Goal: Transaction & Acquisition: Obtain resource

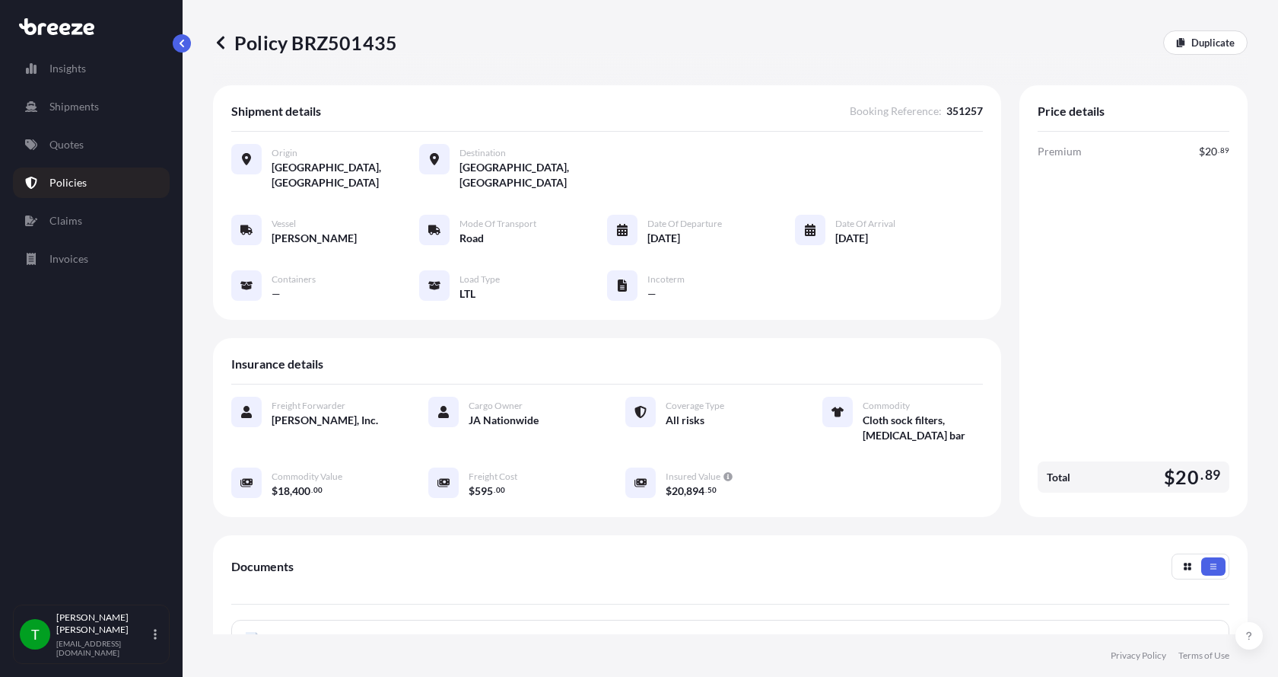
scroll to position [228, 0]
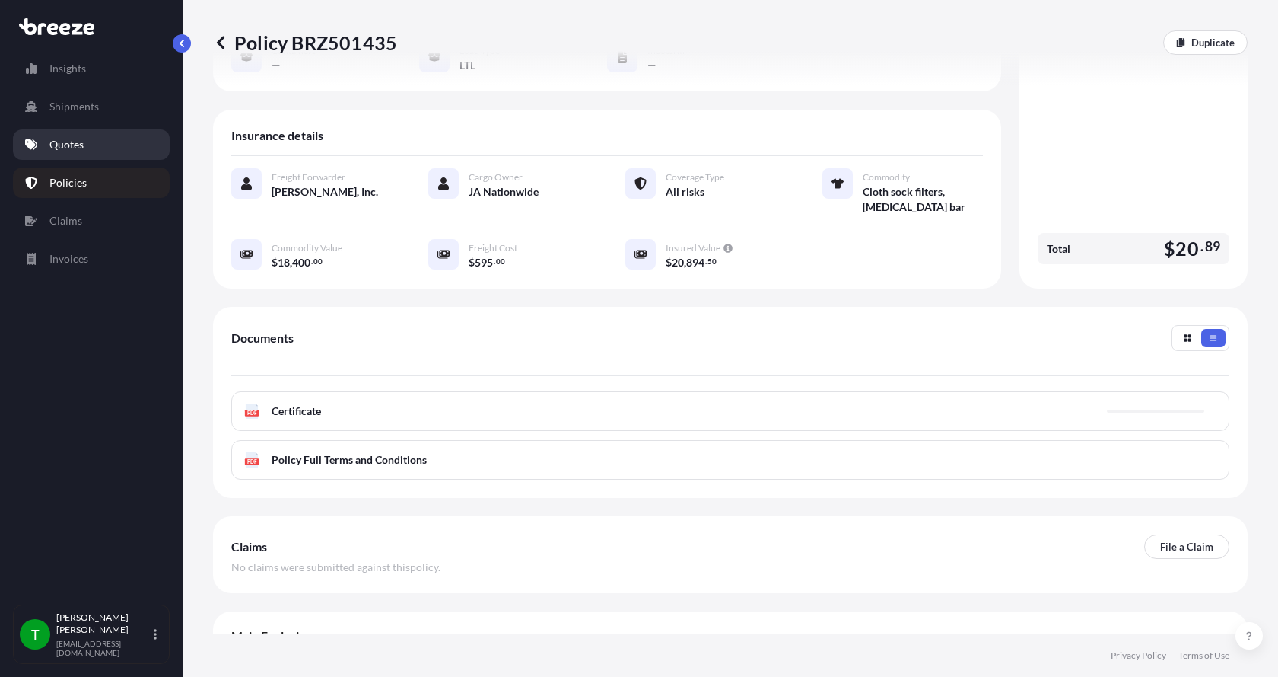
click at [75, 145] on p "Quotes" at bounding box center [66, 144] width 34 height 15
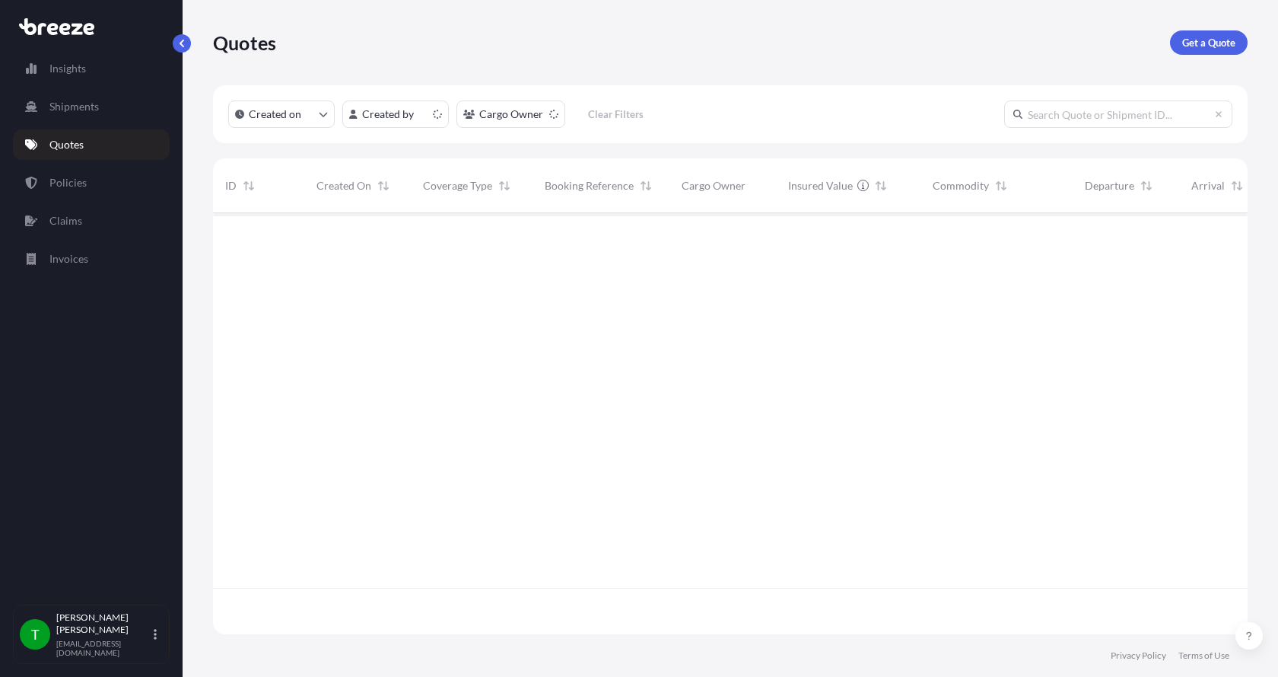
scroll to position [418, 1024]
click at [1198, 34] on link "Get a Quote" at bounding box center [1209, 42] width 78 height 24
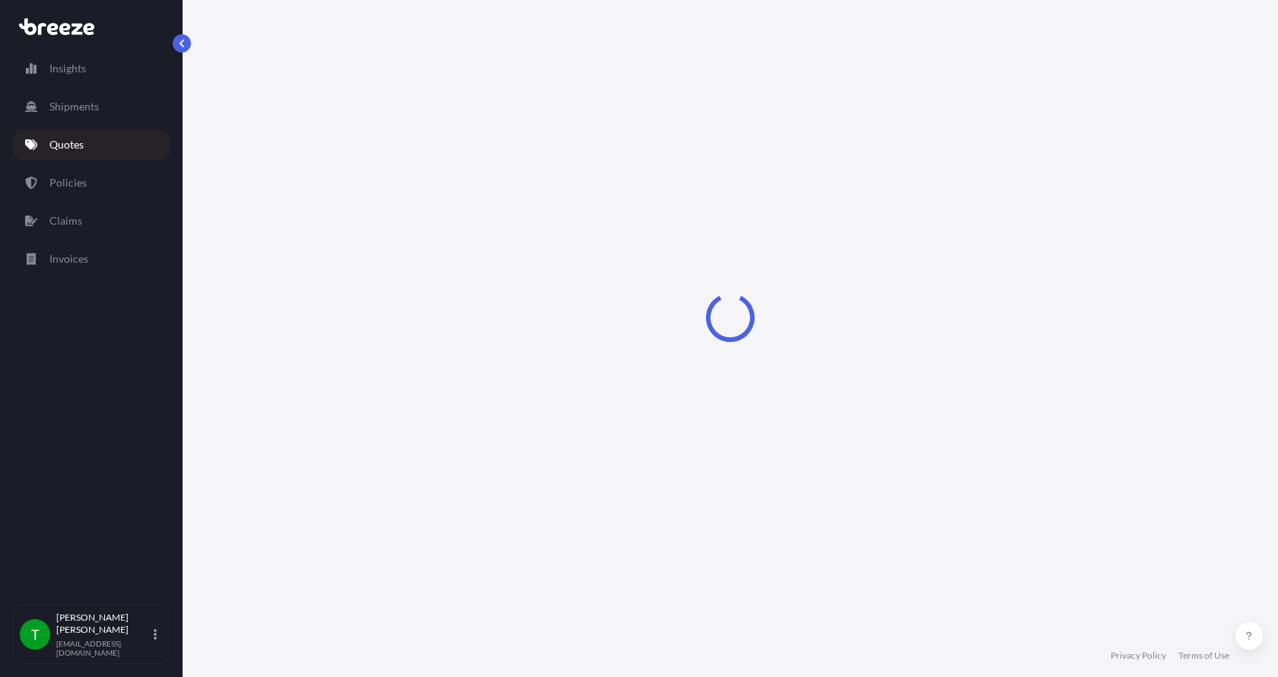
select select "Sea"
select select "1"
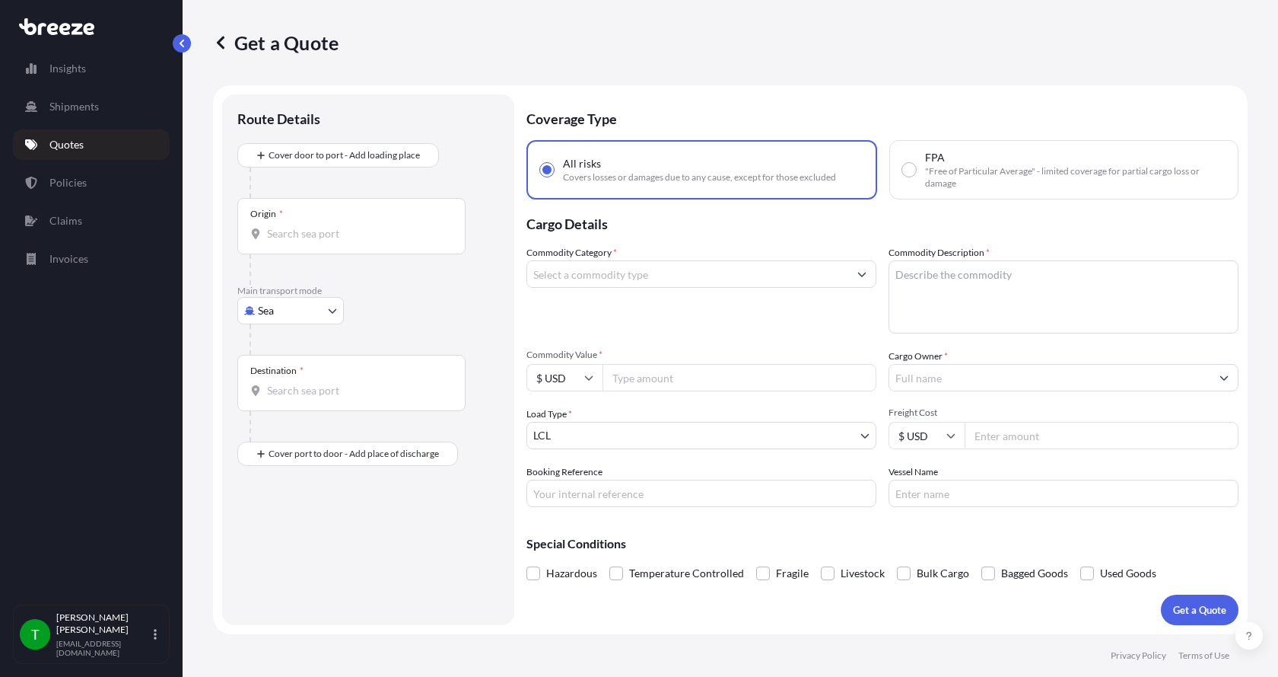
click at [300, 313] on body "Insights Shipments Quotes Policies Claims Invoices T [PERSON_NAME] [EMAIL_ADDRE…" at bounding box center [639, 338] width 1278 height 677
click at [285, 409] on span "Road" at bounding box center [278, 404] width 24 height 15
select select "Road"
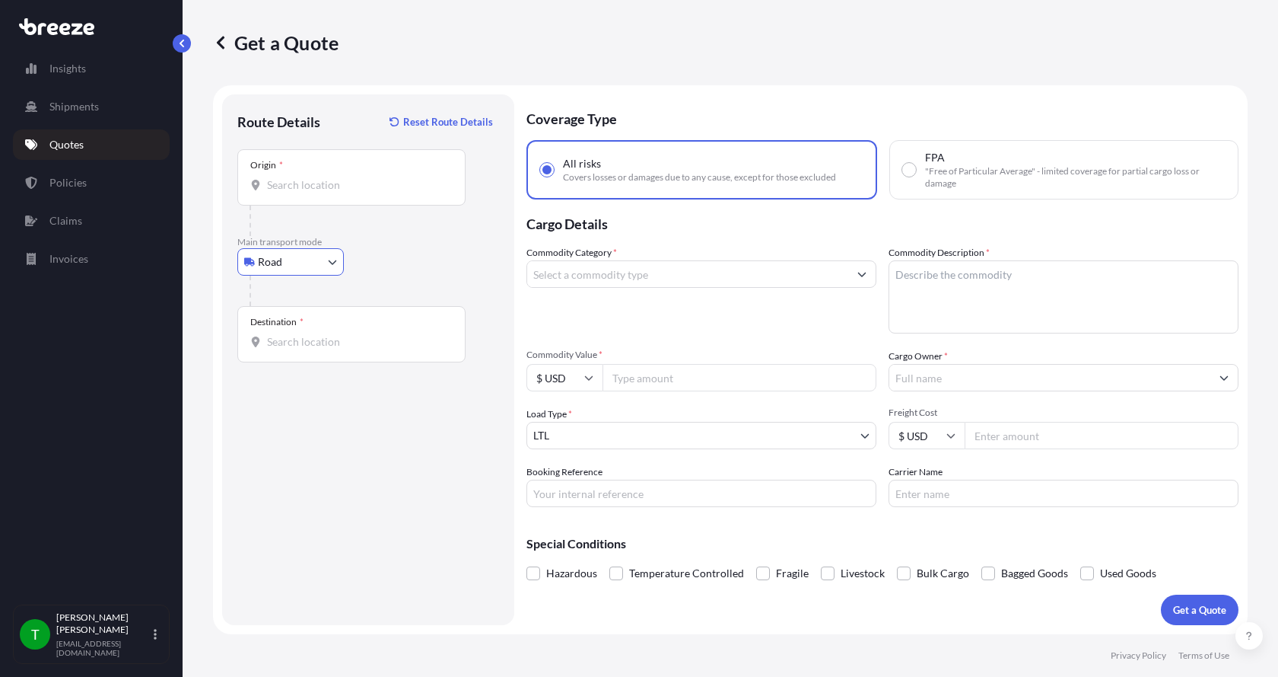
click at [263, 181] on div at bounding box center [351, 184] width 202 height 15
click at [267, 181] on input "Origin *" at bounding box center [357, 184] width 180 height 15
type input "[GEOGRAPHIC_DATA], NC 28273, [GEOGRAPHIC_DATA]"
click at [284, 335] on input "Destination *" at bounding box center [357, 341] width 180 height 15
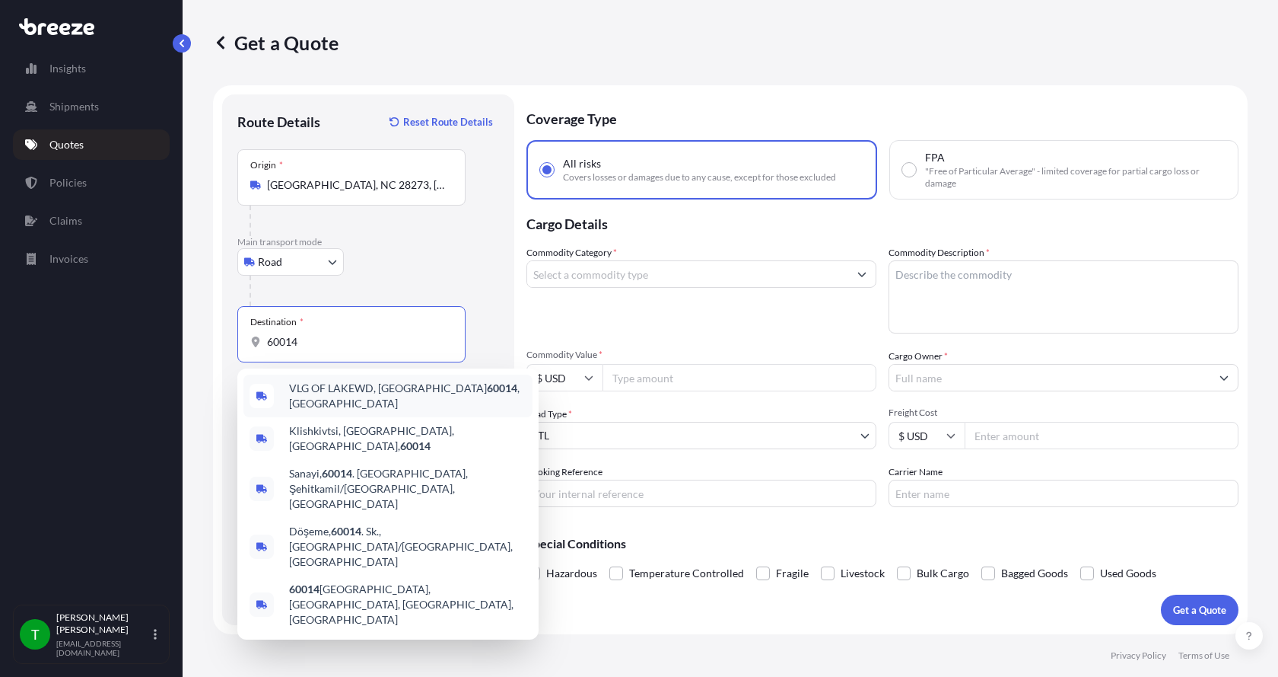
drag, startPoint x: 318, startPoint y: 348, endPoint x: 196, endPoint y: 346, distance: 122.5
click at [196, 346] on div "Get a Quote Route Details Reset Route Details Place of loading Road Road Rail O…" at bounding box center [731, 317] width 1096 height 634
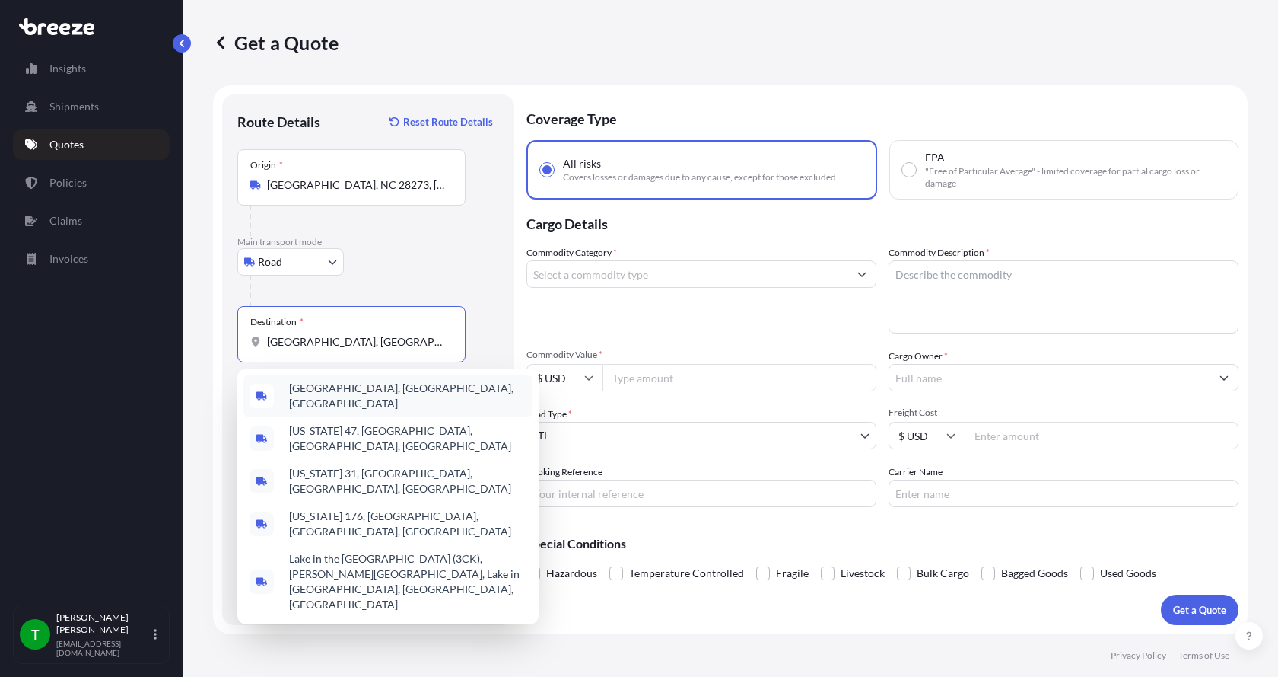
click at [296, 396] on span "[GEOGRAPHIC_DATA], [GEOGRAPHIC_DATA], [GEOGRAPHIC_DATA]" at bounding box center [407, 395] width 237 height 30
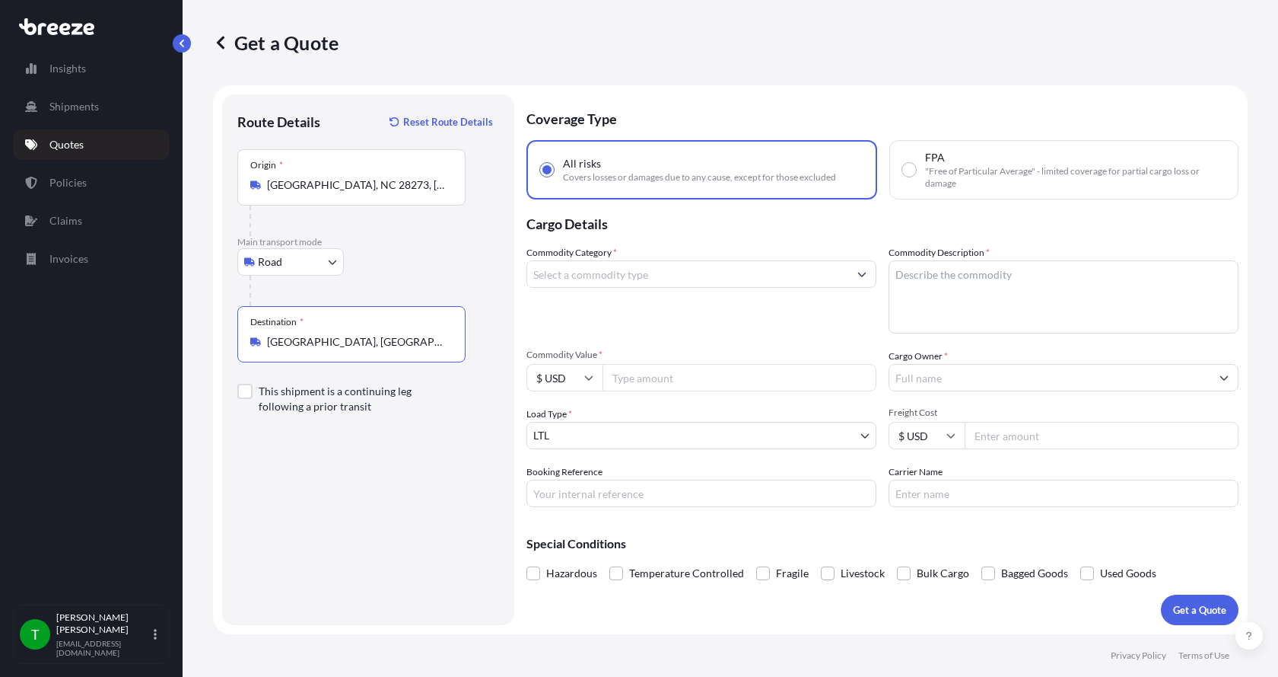
type input "[GEOGRAPHIC_DATA], [GEOGRAPHIC_DATA], [GEOGRAPHIC_DATA]"
click at [599, 274] on input "Commodity Category *" at bounding box center [687, 273] width 321 height 27
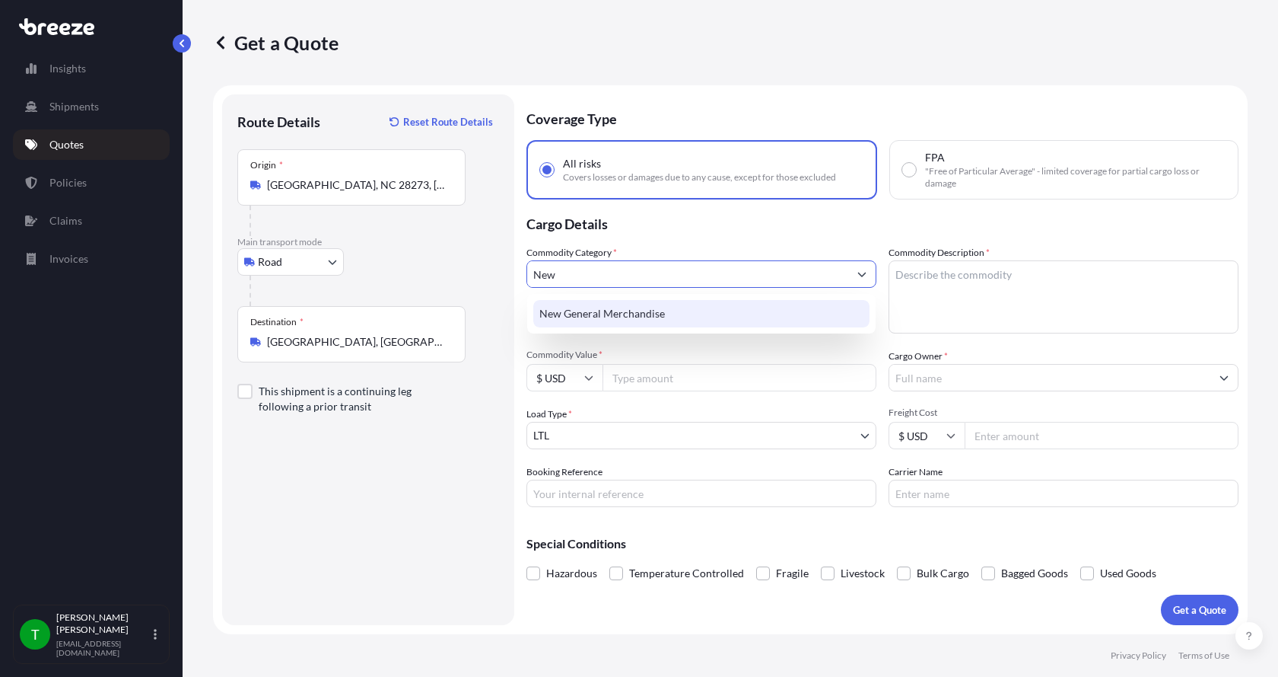
click at [587, 310] on div "New General Merchandise" at bounding box center [701, 313] width 336 height 27
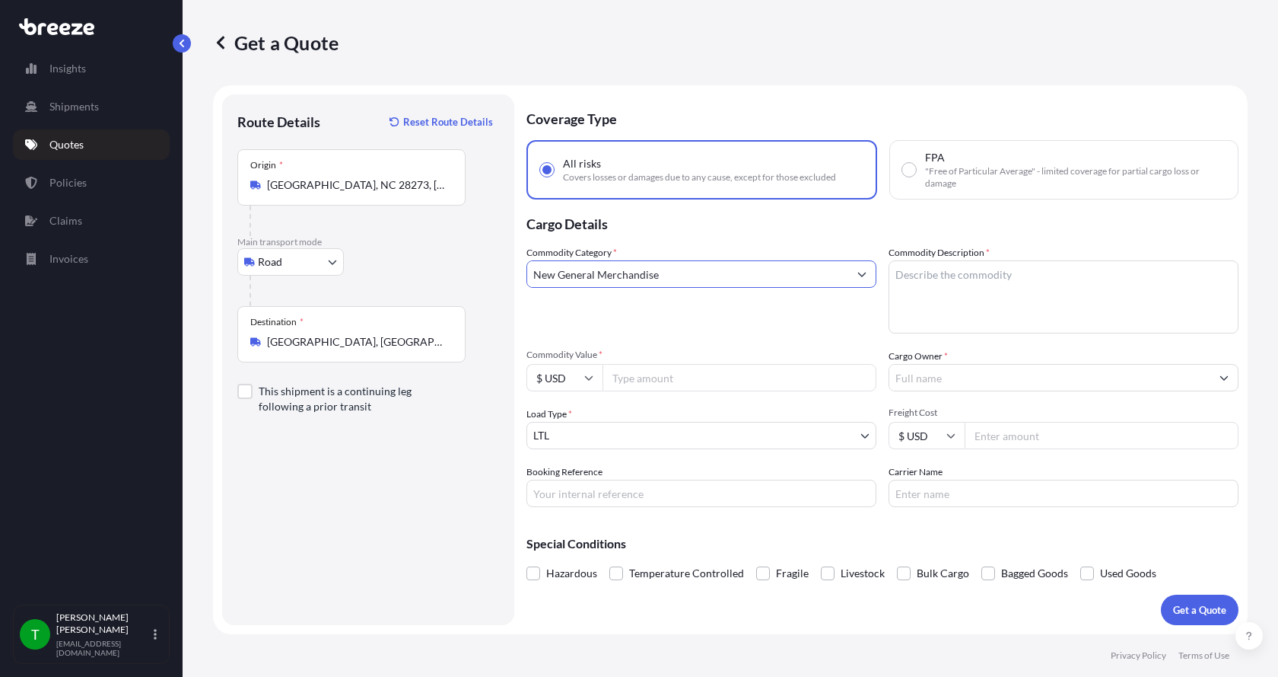
type input "New General Merchandise"
click at [944, 275] on textarea "Commodity Description *" at bounding box center [1064, 296] width 350 height 73
type textarea "Rols of Zipper"
click at [911, 276] on textarea "Rols of Zipper" at bounding box center [1064, 296] width 350 height 73
click at [686, 384] on input "Commodity Value *" at bounding box center [740, 377] width 274 height 27
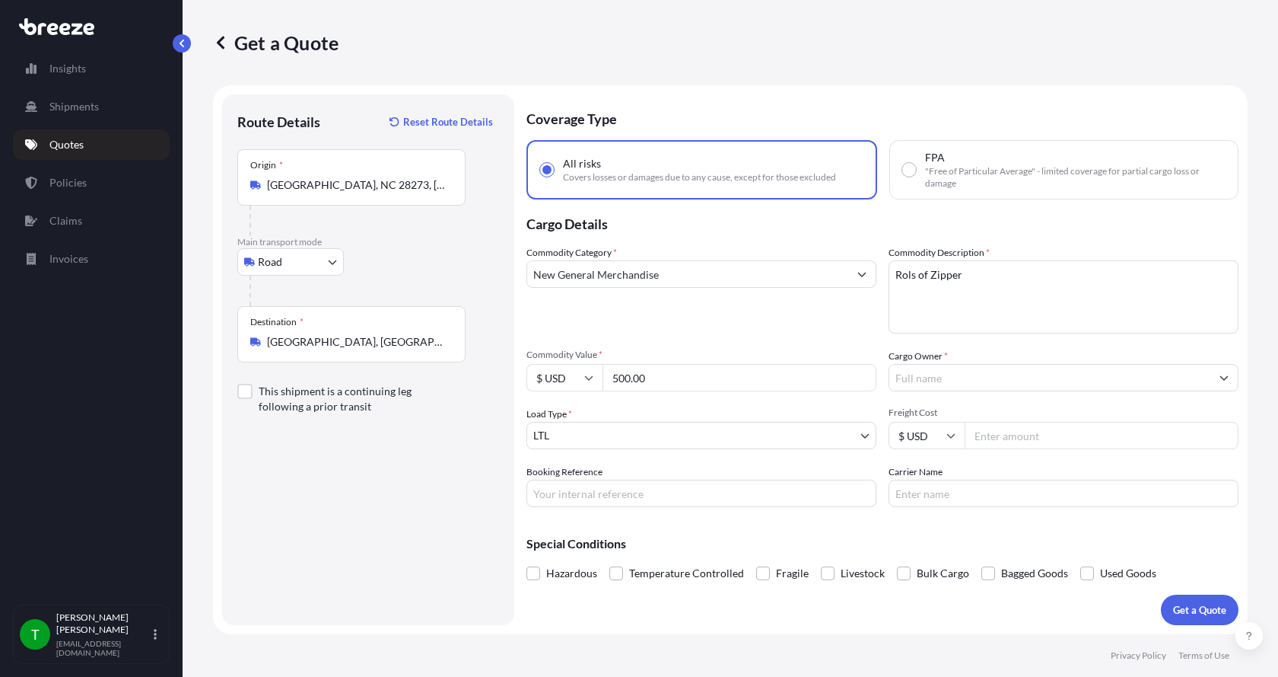
type input "500.00"
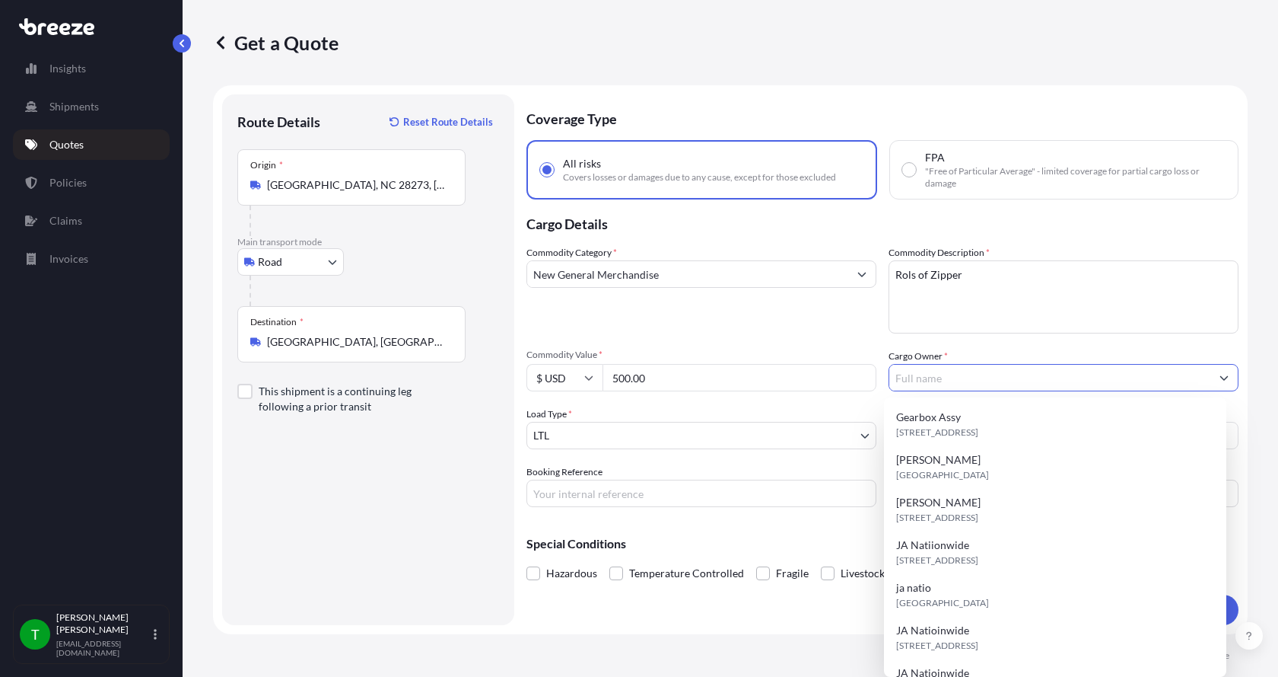
click at [976, 377] on input "Cargo Owner *" at bounding box center [1050, 377] width 321 height 27
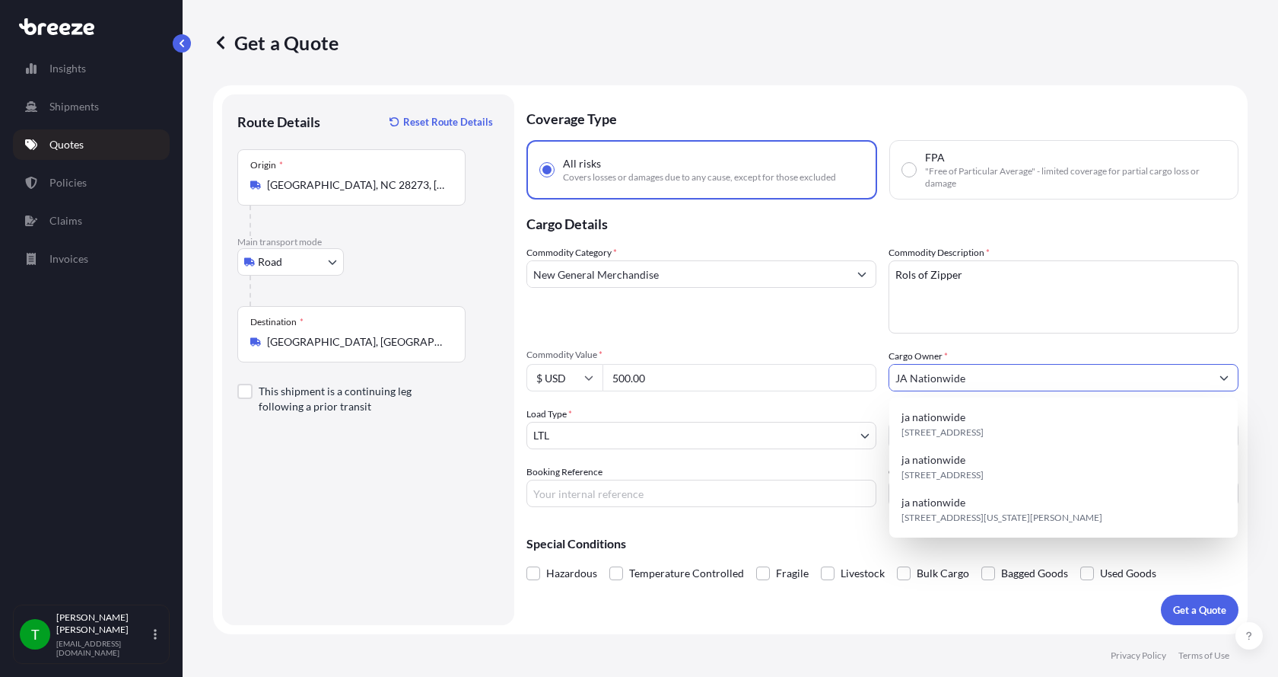
type input "JA Nationwide"
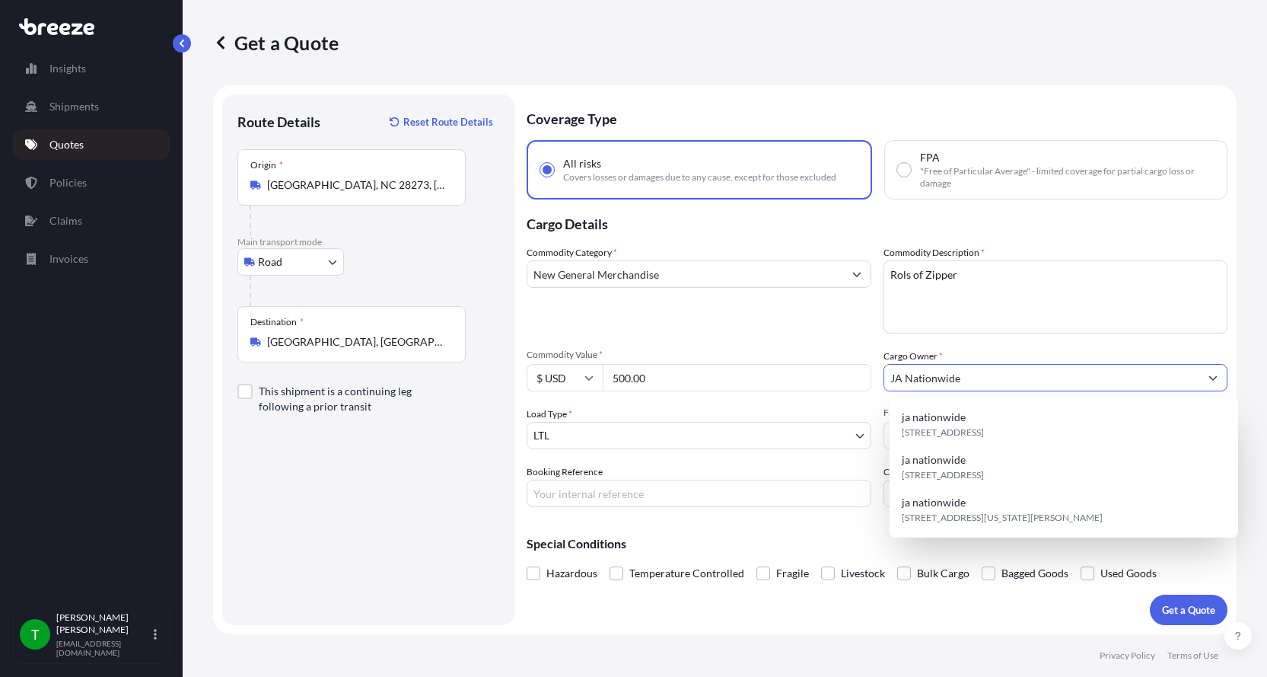
click at [557, 495] on input "Booking Reference" at bounding box center [699, 492] width 345 height 27
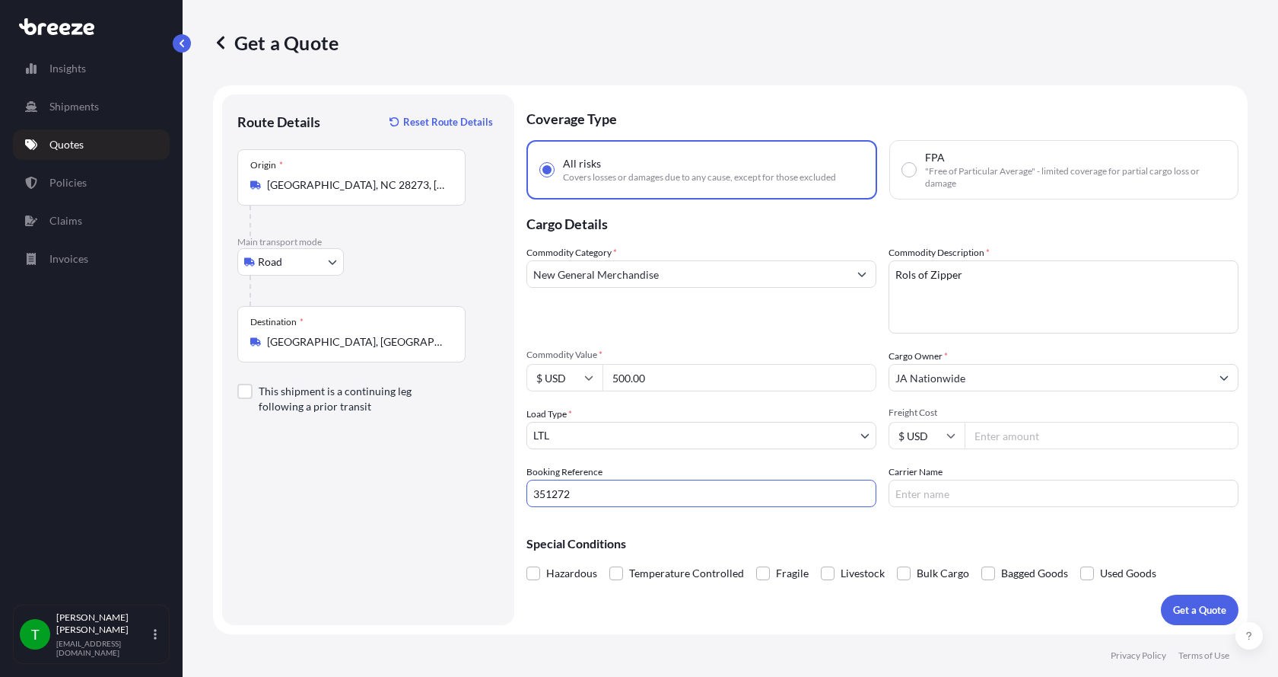
type input "351272"
click at [1008, 438] on input "Freight Cost" at bounding box center [1102, 435] width 274 height 27
type input "160.00"
click at [956, 501] on input "Carrier Name" at bounding box center [1064, 492] width 350 height 27
type input "AAA [PERSON_NAME]"
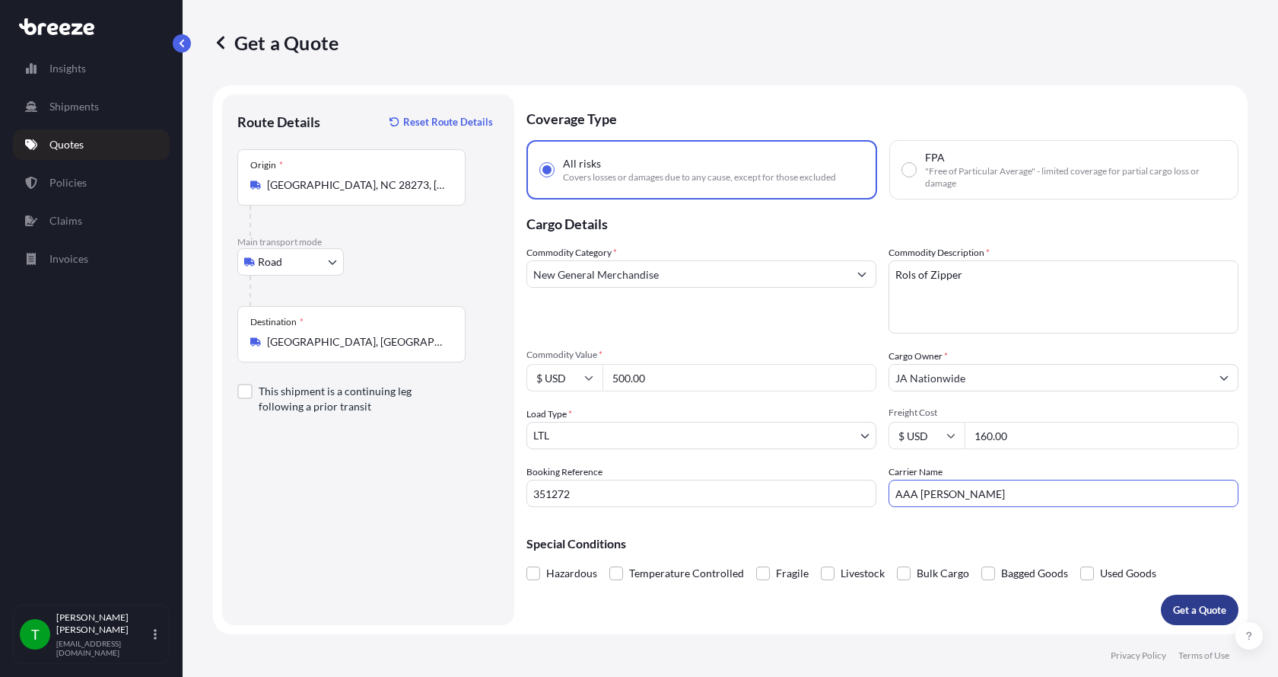
click at [1195, 609] on p "Get a Quote" at bounding box center [1199, 609] width 53 height 15
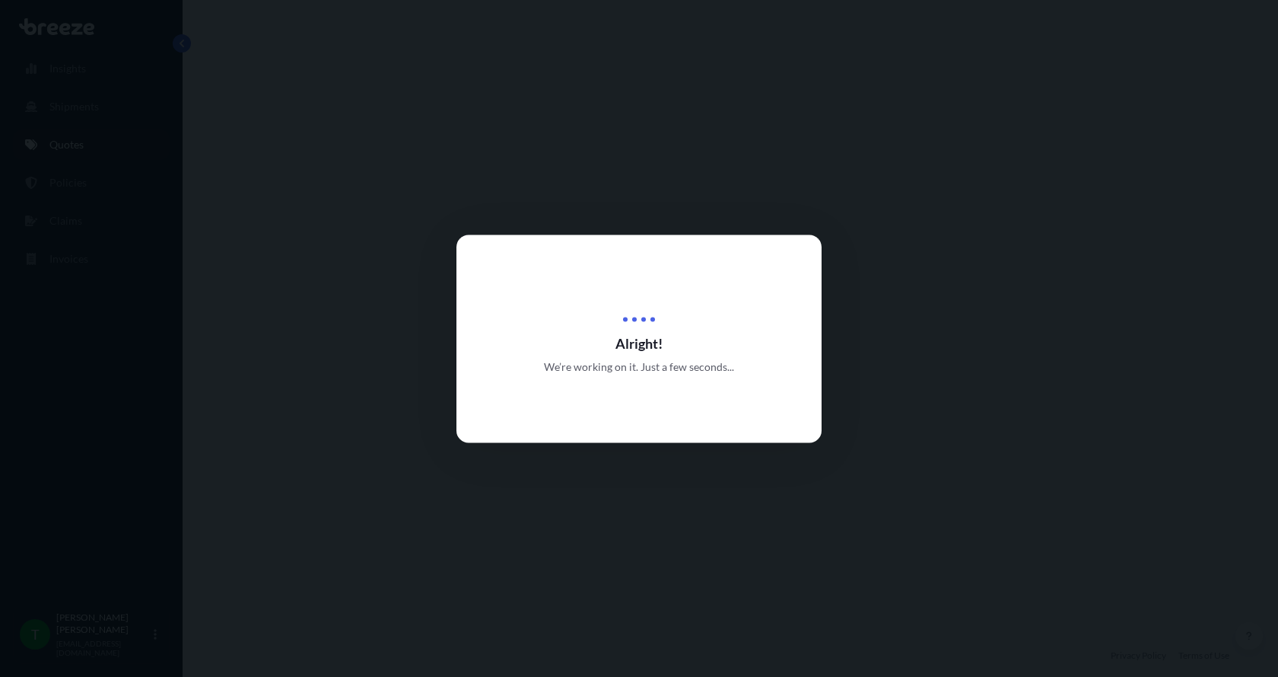
select select "Road"
select select "1"
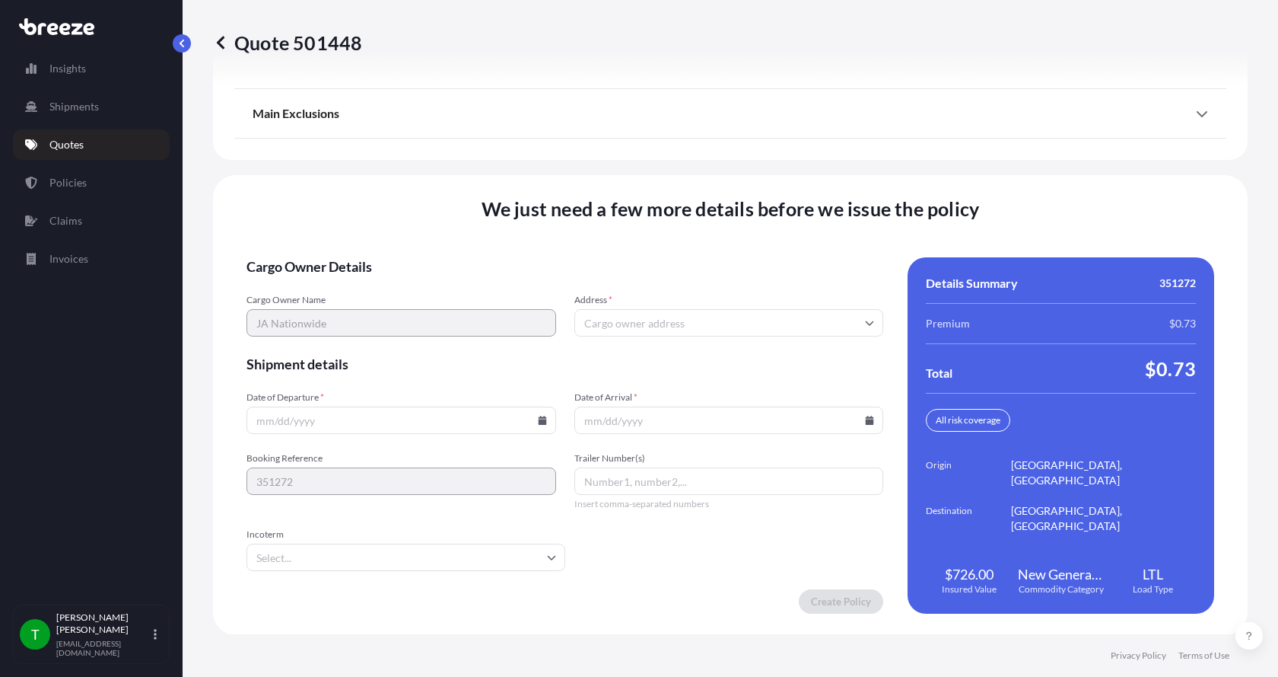
scroll to position [2002, 0]
click at [651, 323] on input "Address *" at bounding box center [730, 321] width 310 height 27
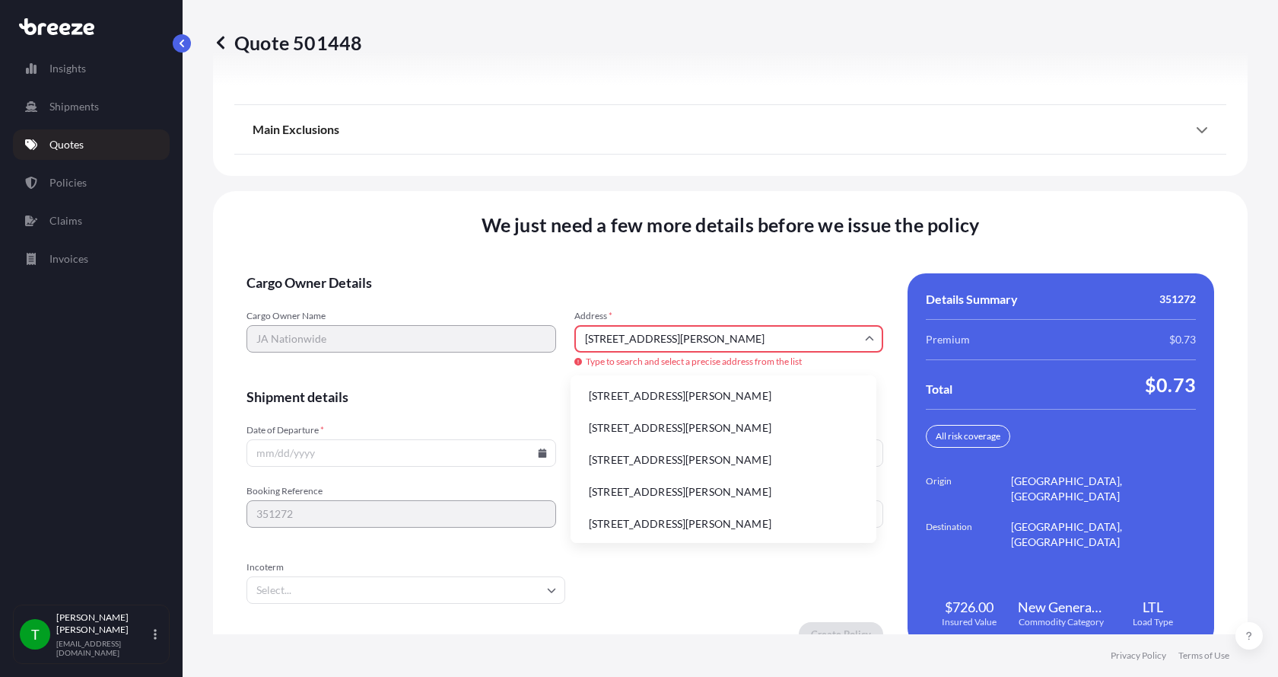
click at [635, 392] on li "[STREET_ADDRESS][PERSON_NAME]" at bounding box center [724, 395] width 294 height 29
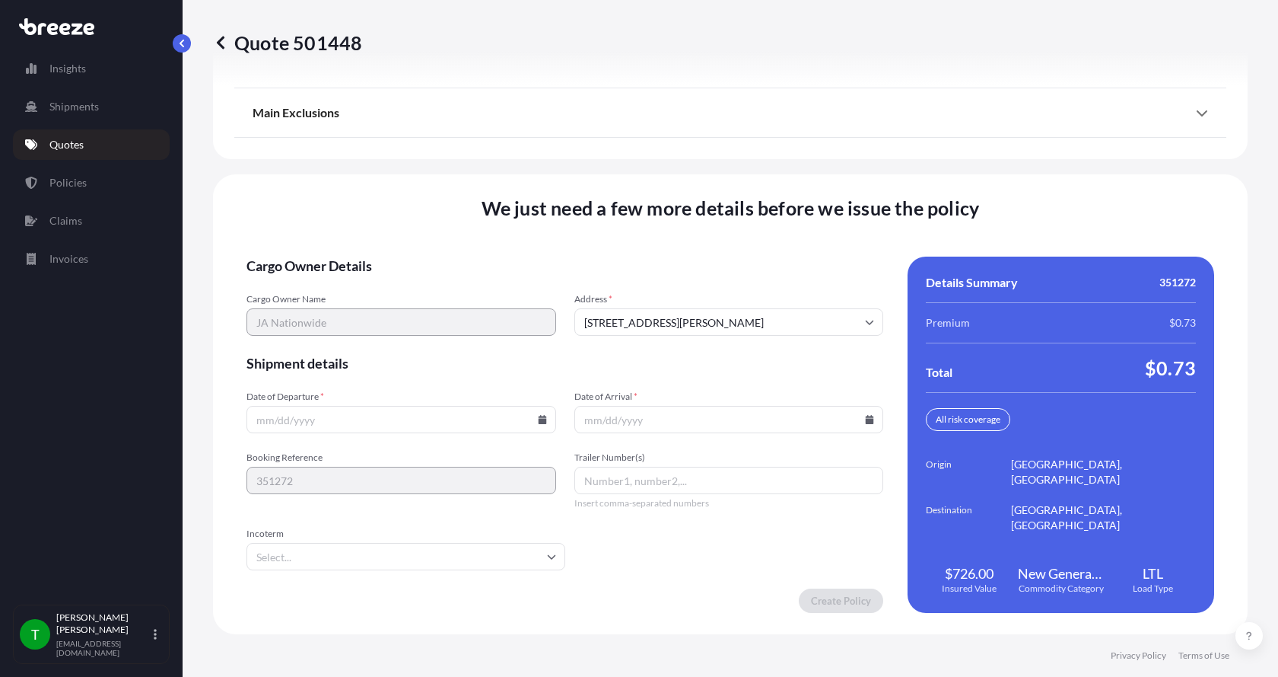
type input "[STREET_ADDRESS][PERSON_NAME]"
click at [540, 419] on icon at bounding box center [542, 419] width 8 height 9
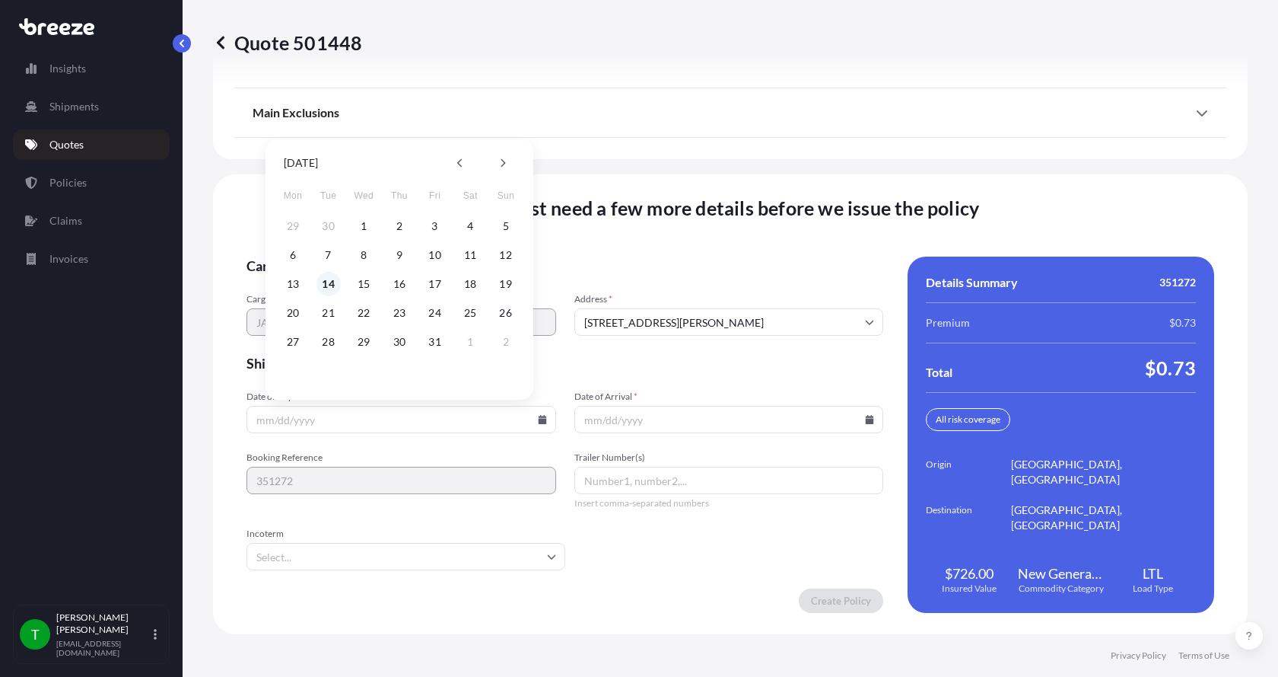
click at [331, 285] on button "14" at bounding box center [329, 284] width 24 height 24
type input "[DATE]"
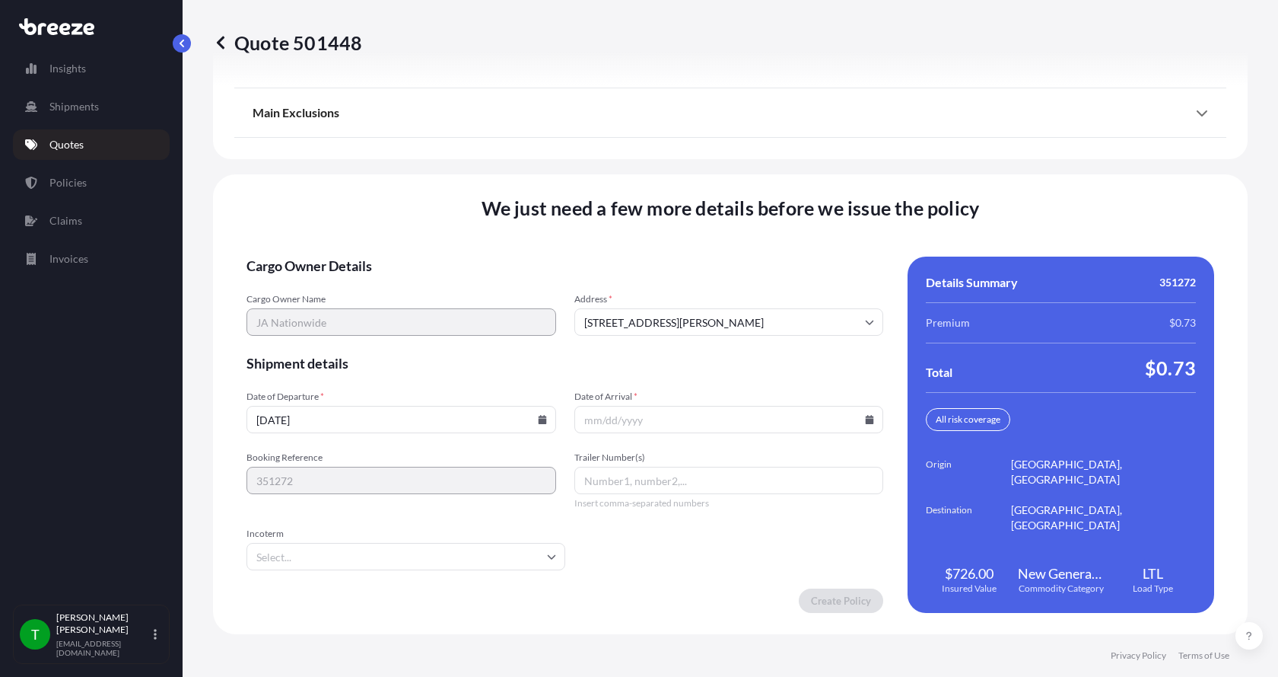
click at [337, 328] on button "14" at bounding box center [346, 335] width 18 height 14
click at [866, 417] on icon at bounding box center [870, 419] width 8 height 9
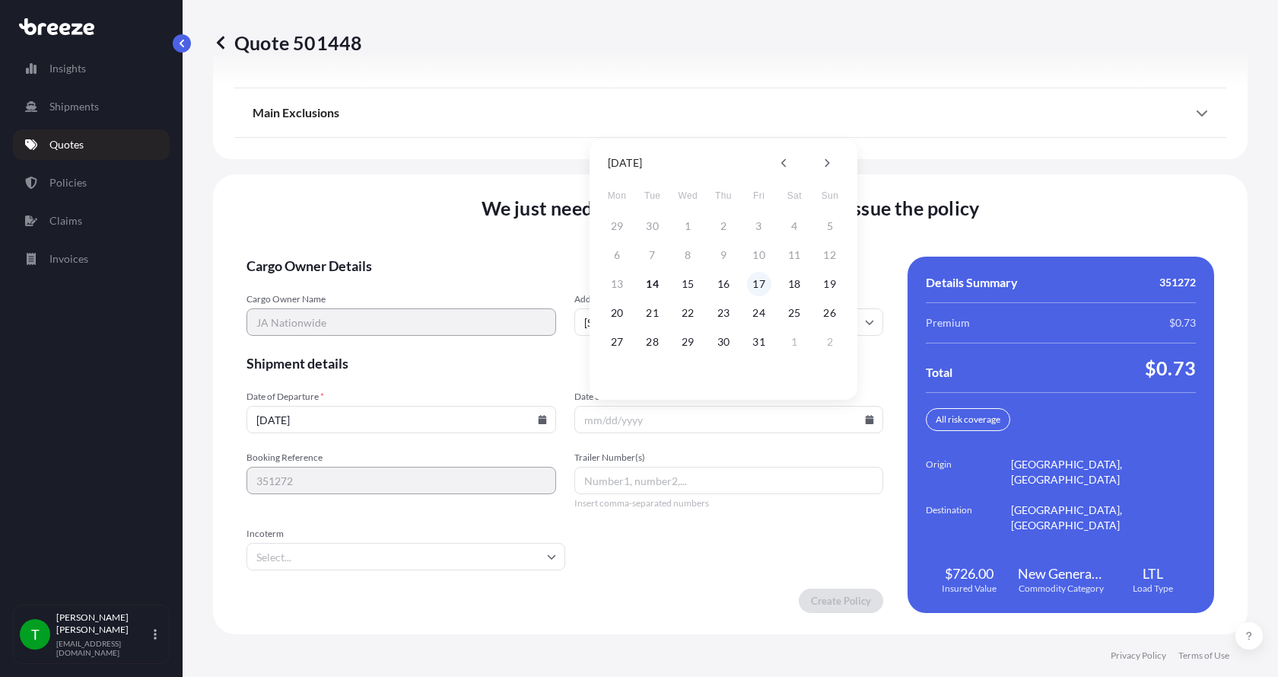
click at [758, 282] on button "17" at bounding box center [759, 284] width 24 height 24
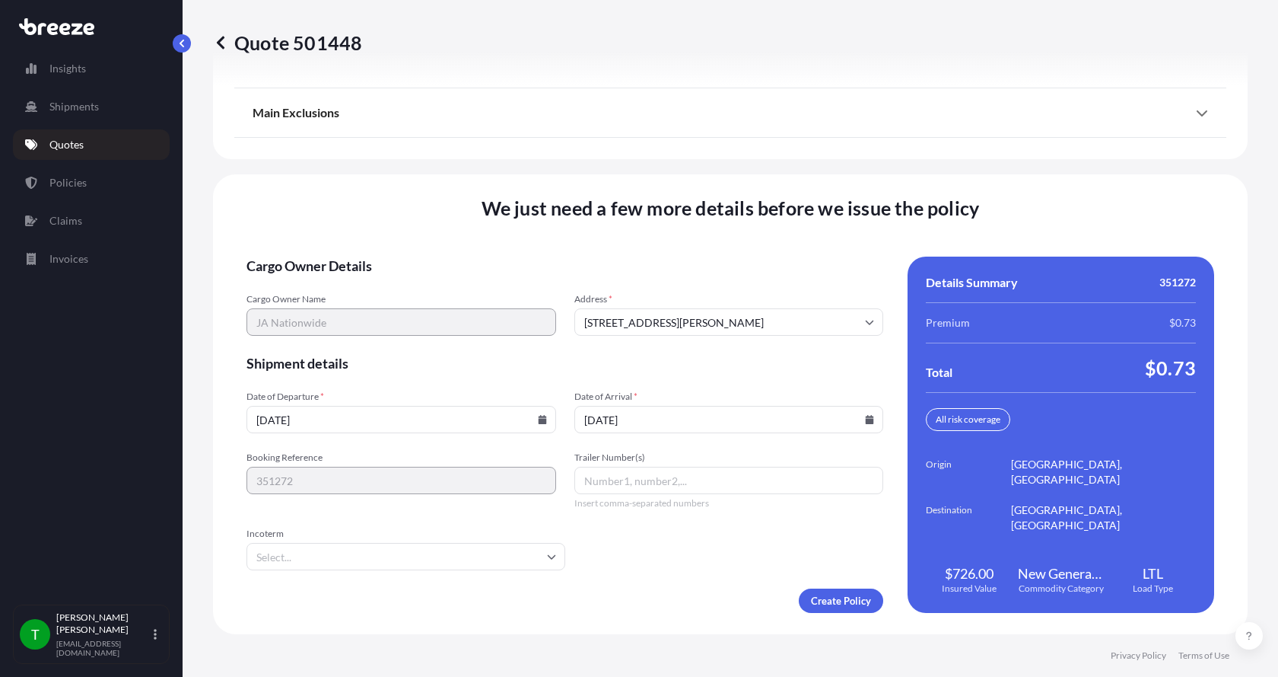
type input "[DATE]"
click at [758, 328] on button "17" at bounding box center [750, 335] width 18 height 14
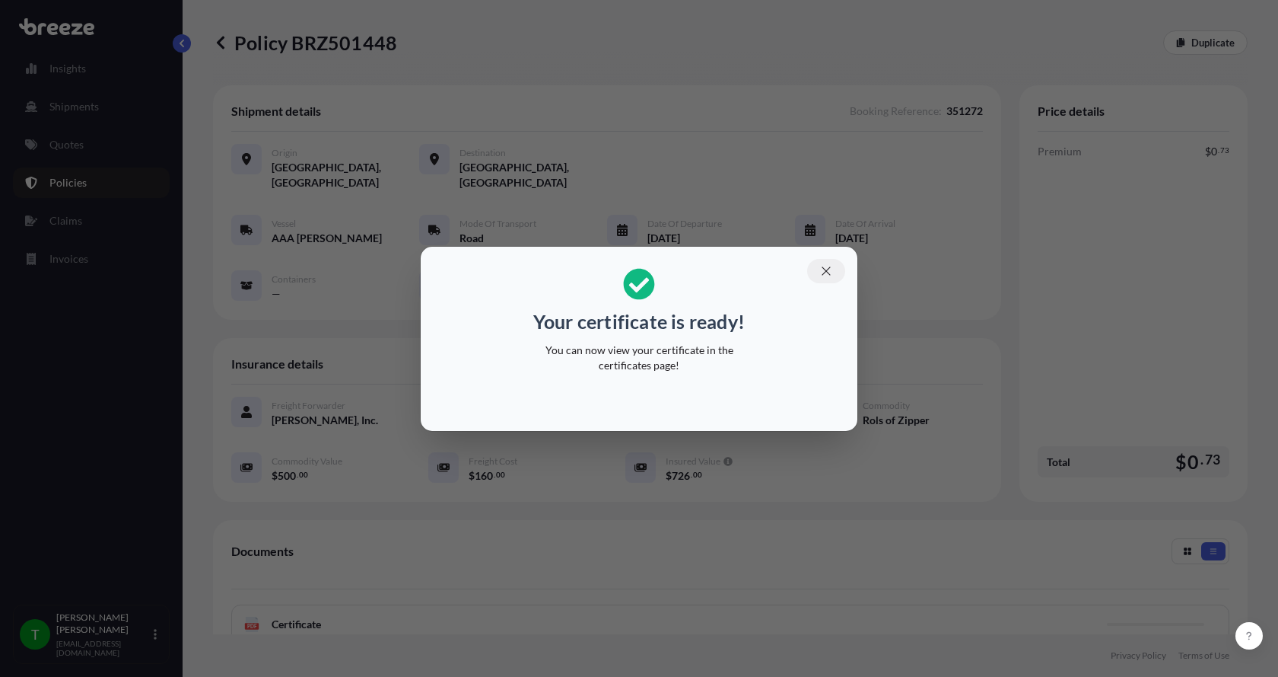
click at [822, 271] on icon "button" at bounding box center [827, 271] width 14 height 14
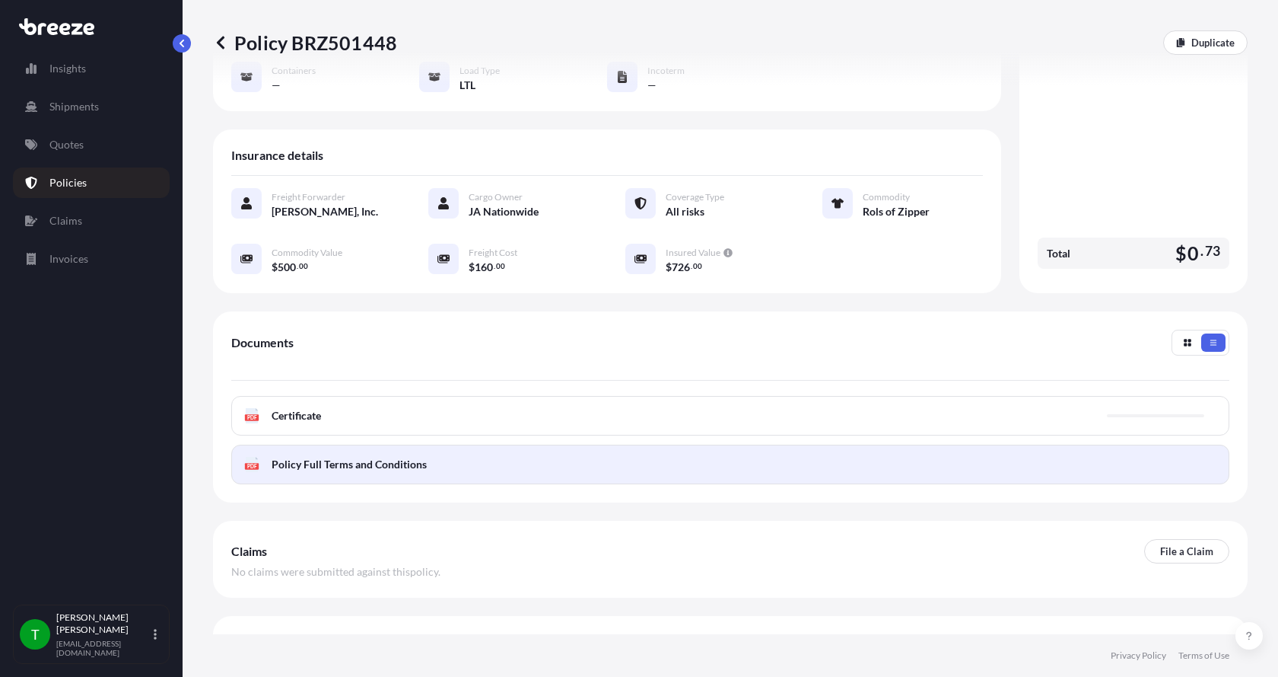
scroll to position [224, 0]
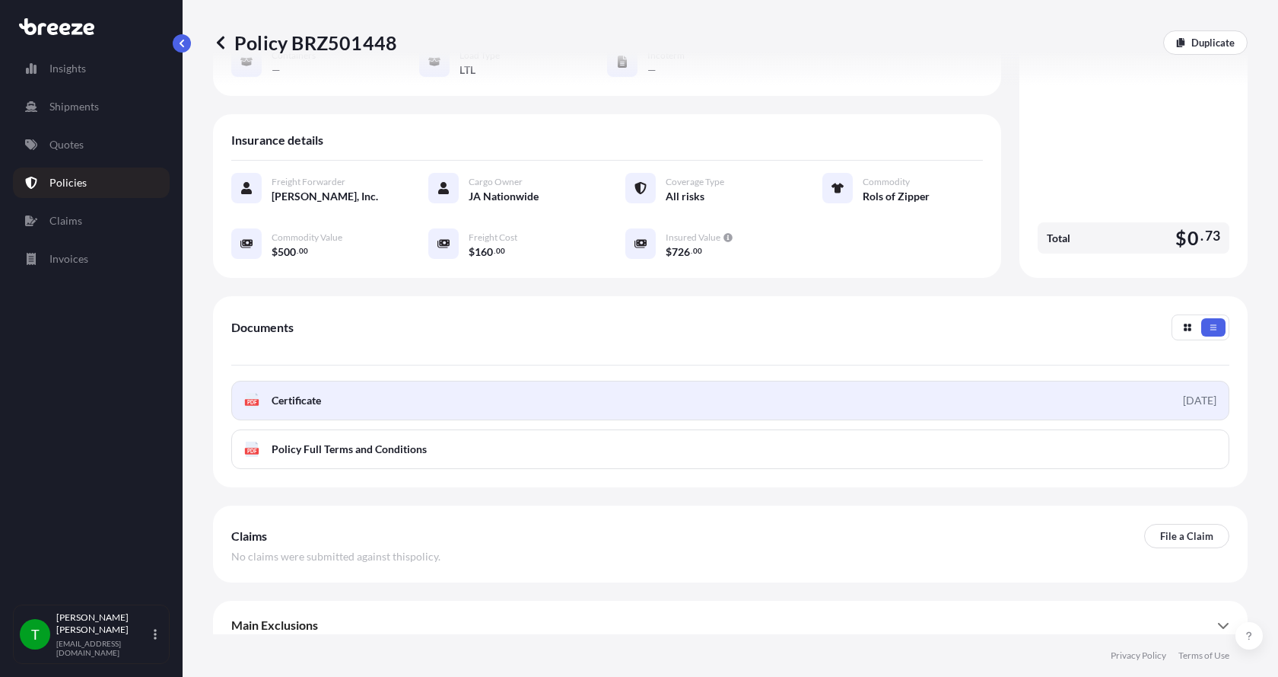
click at [253, 400] on text "PDF" at bounding box center [252, 402] width 10 height 5
